Goal: Go to known website: Access a specific website the user already knows

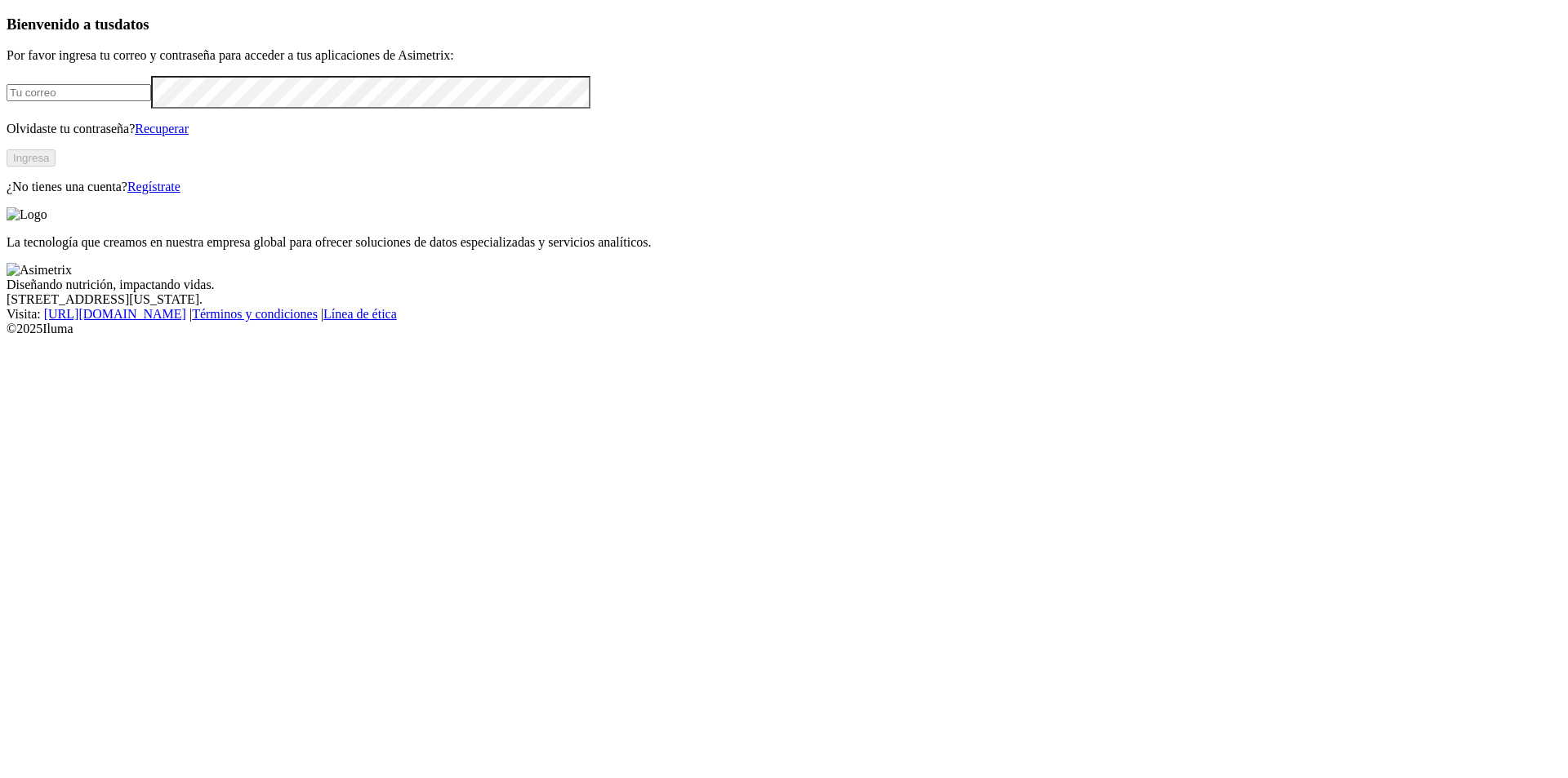
type input "[PERSON_NAME][EMAIL_ADDRESS][PERSON_NAME][DOMAIN_NAME]"
click at [55, 166] on button "Ingresa" at bounding box center [31, 157] width 49 height 17
